Goal: Browse casually

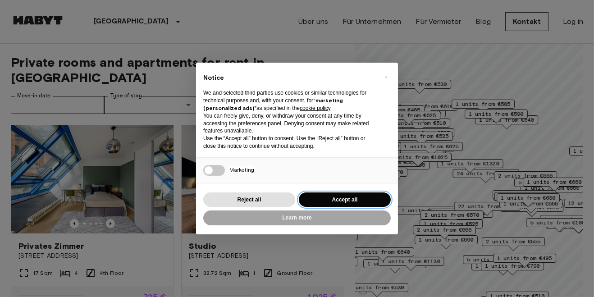
click at [381, 198] on button "Accept all" at bounding box center [345, 199] width 92 height 15
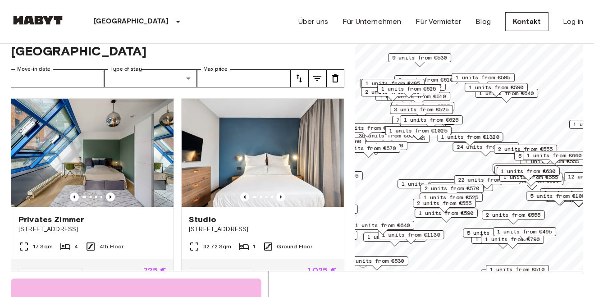
scroll to position [27, 0]
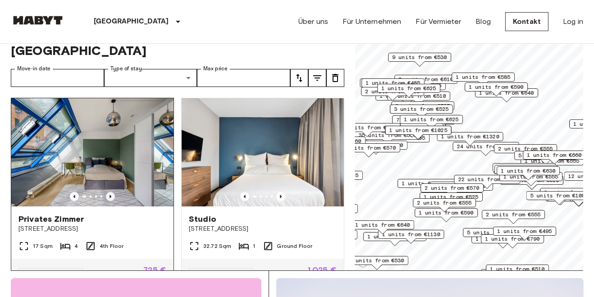
click at [110, 195] on icon "Previous image" at bounding box center [111, 197] width 2 height 4
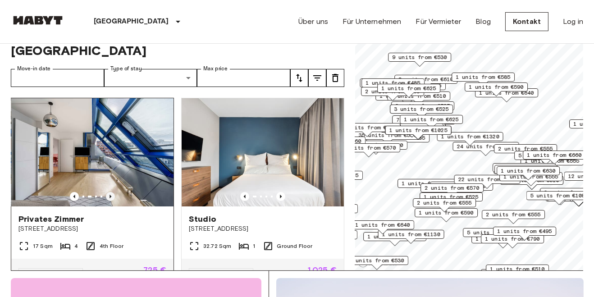
click at [110, 195] on icon "Previous image" at bounding box center [111, 197] width 2 height 4
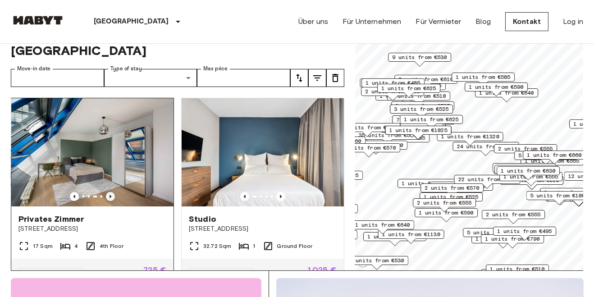
click at [110, 195] on icon "Previous image" at bounding box center [111, 197] width 2 height 4
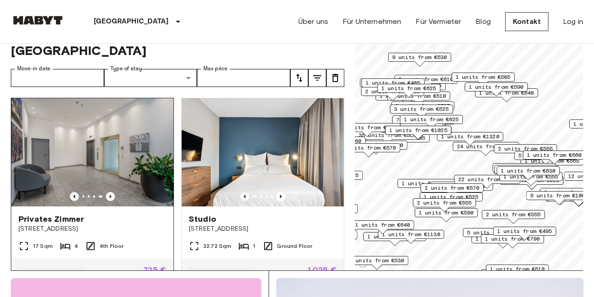
click at [74, 195] on icon "Previous image" at bounding box center [74, 197] width 2 height 4
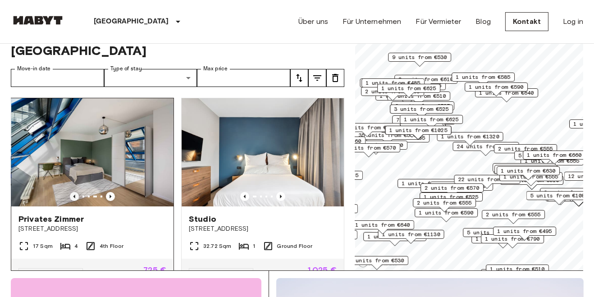
click at [74, 195] on icon "Previous image" at bounding box center [74, 197] width 2 height 4
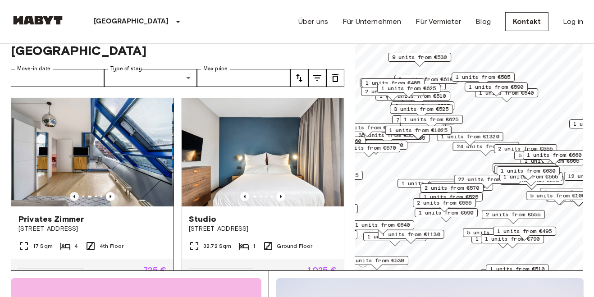
click at [74, 195] on icon "Previous image" at bounding box center [74, 197] width 2 height 4
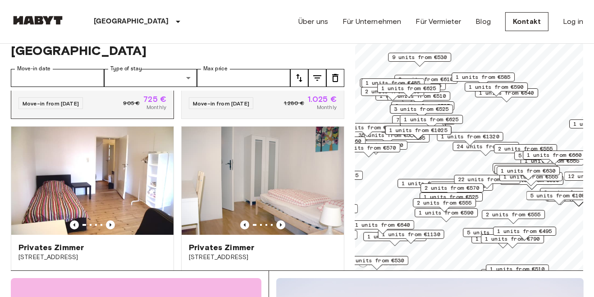
scroll to position [171, 0]
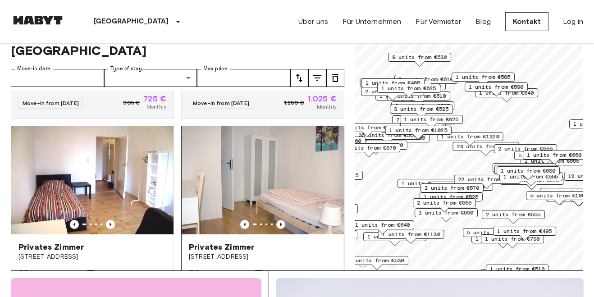
click at [281, 220] on icon "Previous image" at bounding box center [280, 224] width 9 height 9
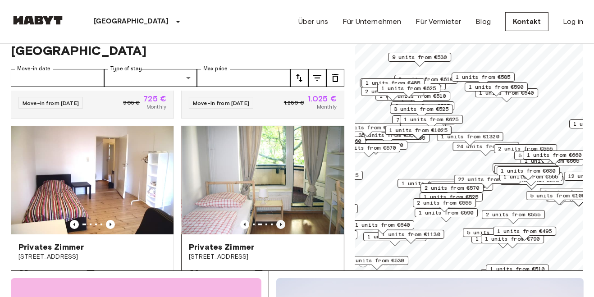
click at [280, 223] on icon "Previous image" at bounding box center [281, 225] width 2 height 4
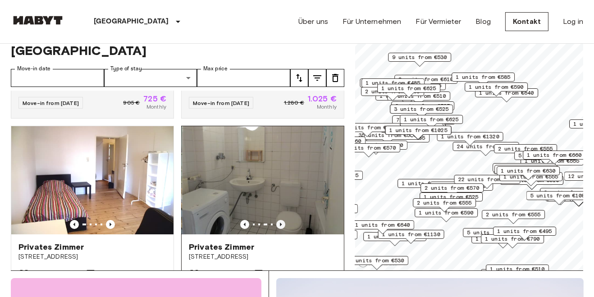
click at [281, 223] on icon "Previous image" at bounding box center [281, 225] width 2 height 4
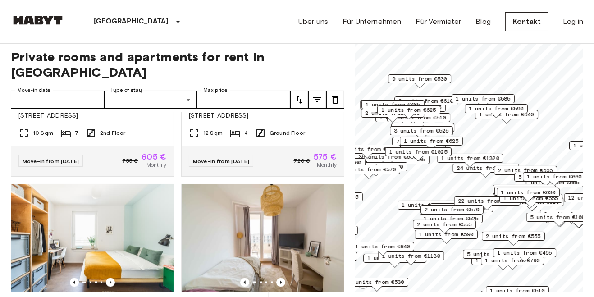
scroll to position [0, 0]
